Goal: Find specific page/section: Find specific page/section

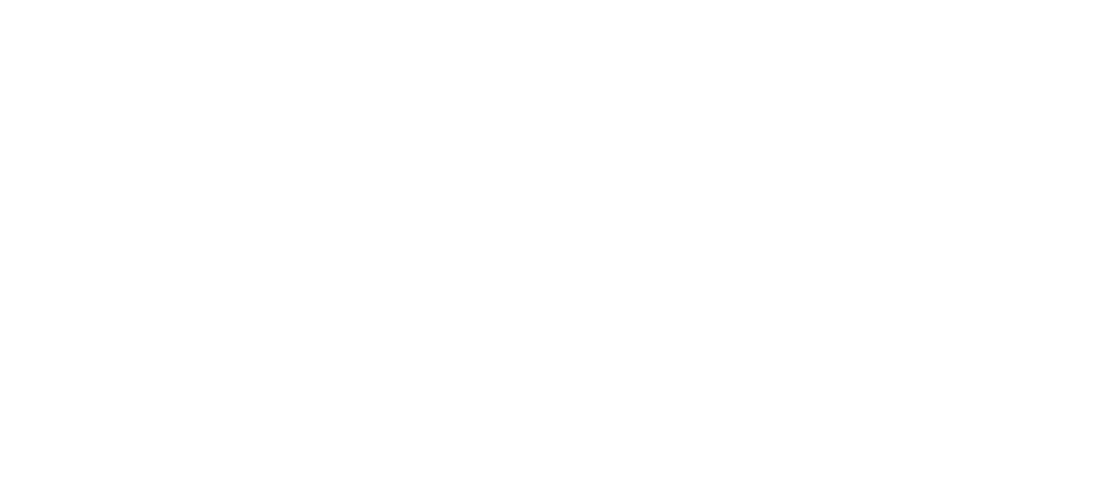
click at [555, 72] on body at bounding box center [559, 245] width 1119 height 491
